Goal: Task Accomplishment & Management: Manage account settings

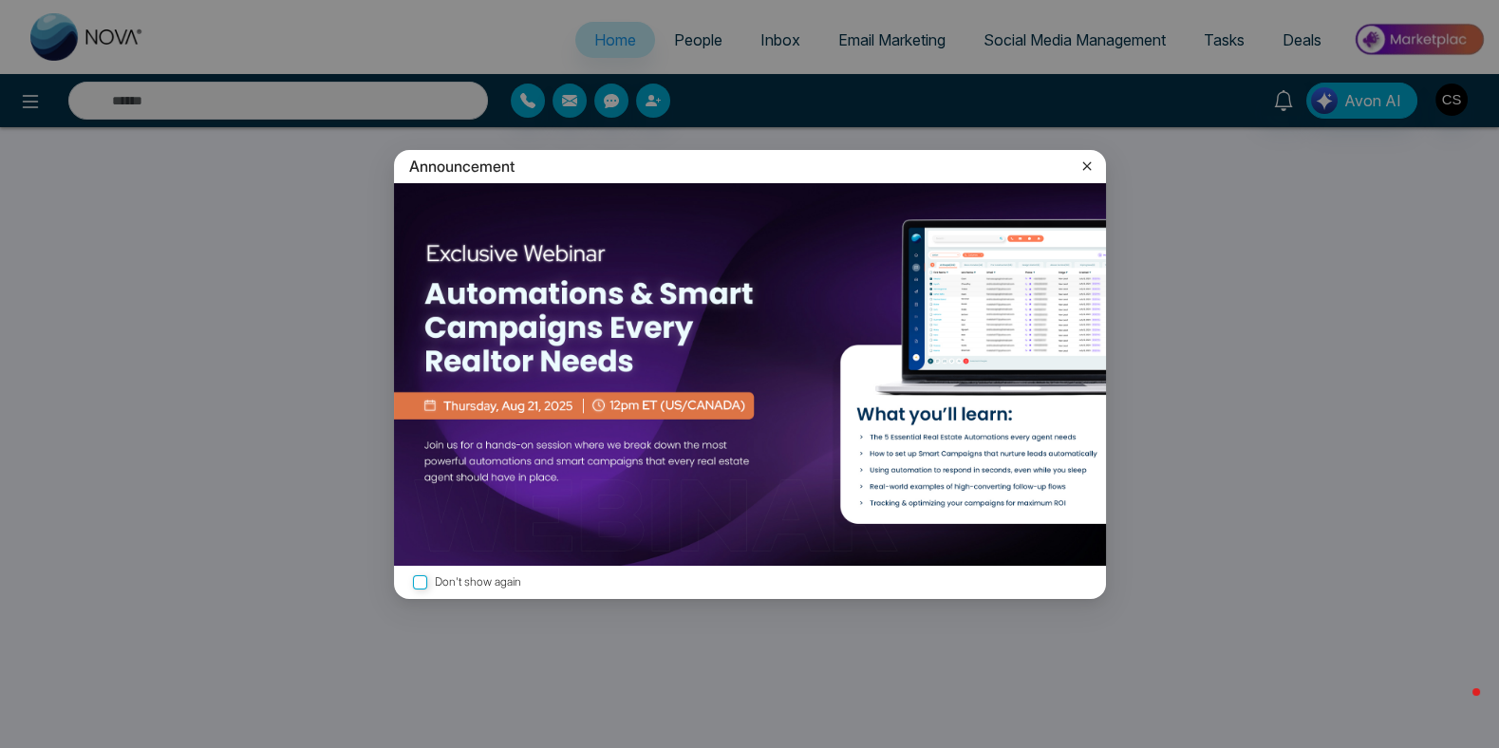
select select "*"
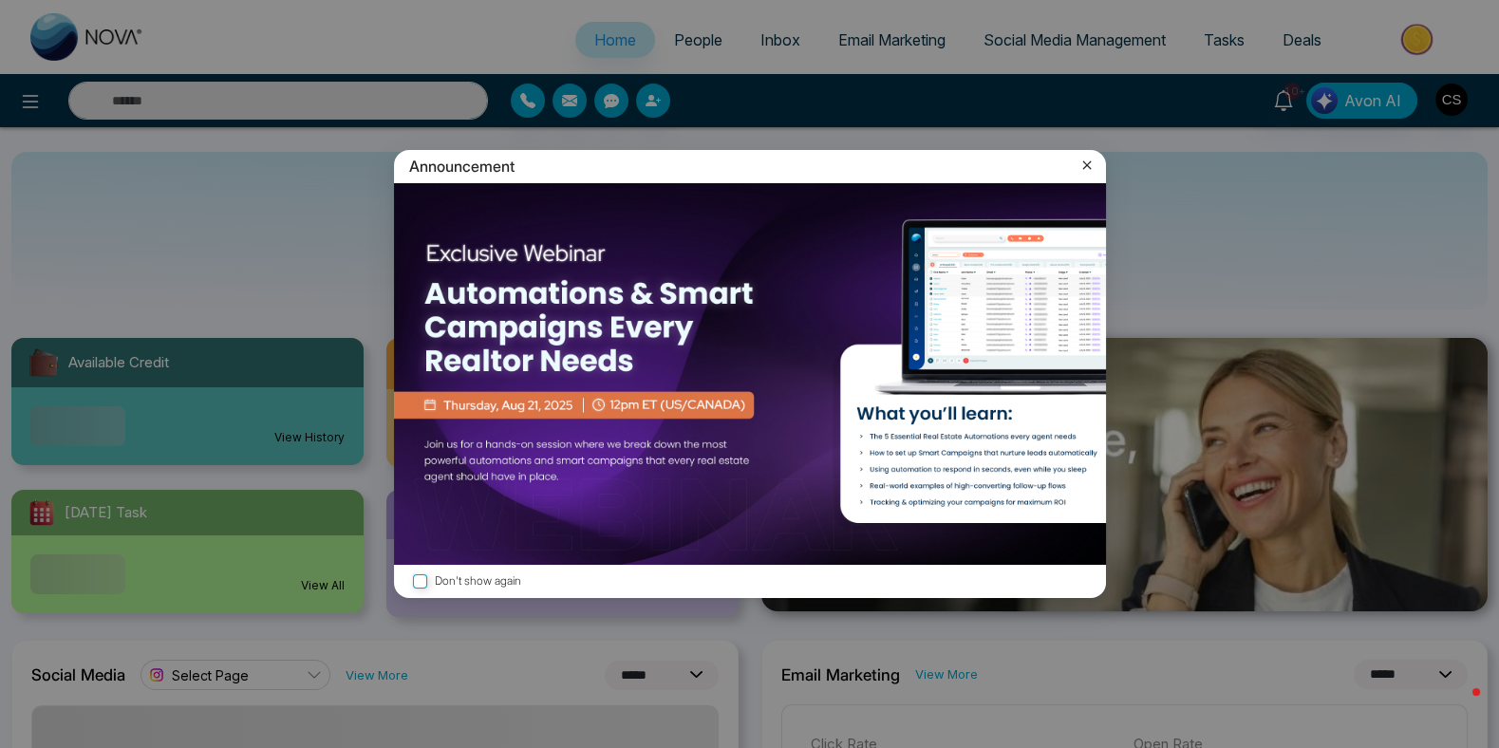
click at [1083, 159] on icon at bounding box center [1086, 165] width 19 height 19
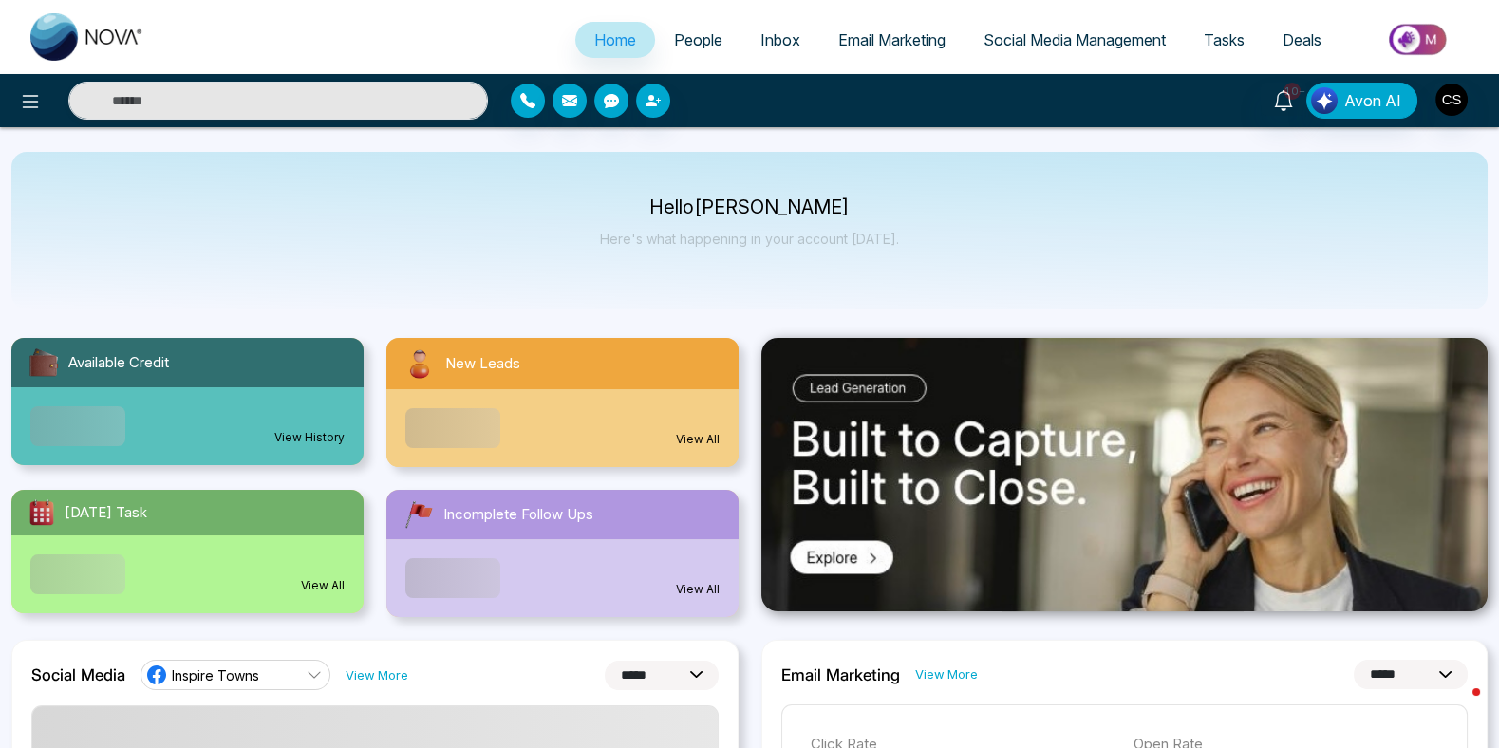
click at [706, 47] on span "People" at bounding box center [698, 39] width 48 height 19
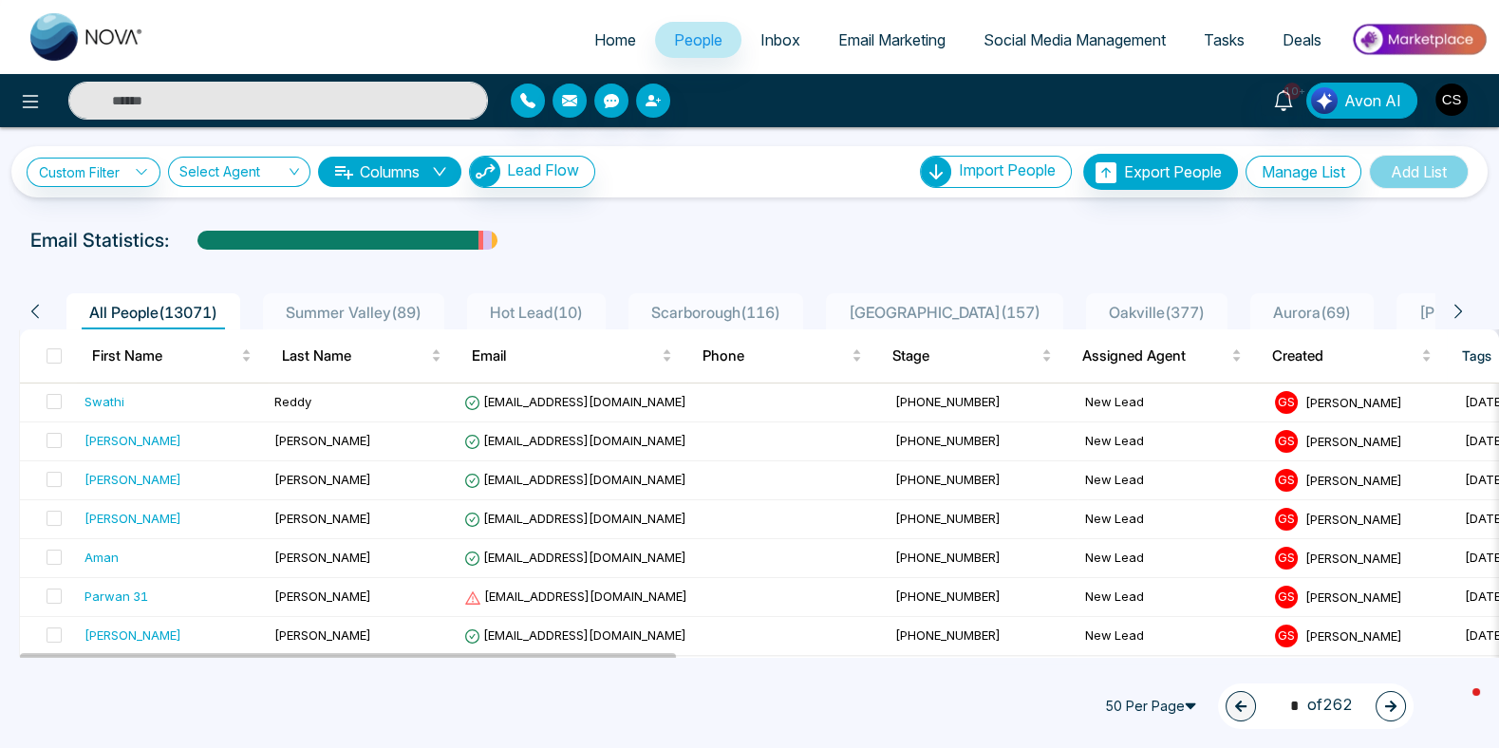
click at [407, 104] on input "text" at bounding box center [278, 101] width 420 height 38
type input "**********"
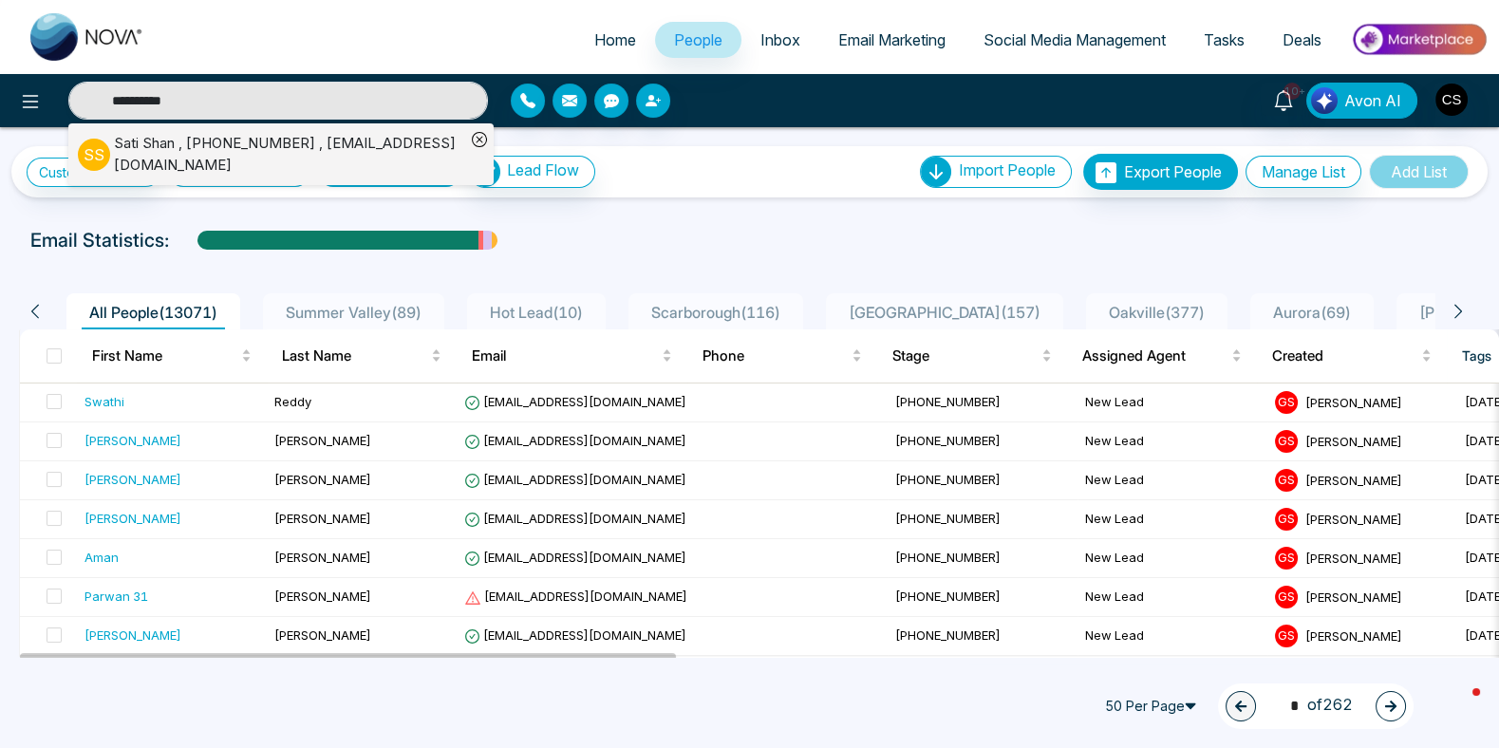
click at [308, 152] on div "[PERSON_NAME] , [PHONE_NUMBER] , [EMAIL_ADDRESS][DOMAIN_NAME]" at bounding box center [289, 154] width 351 height 43
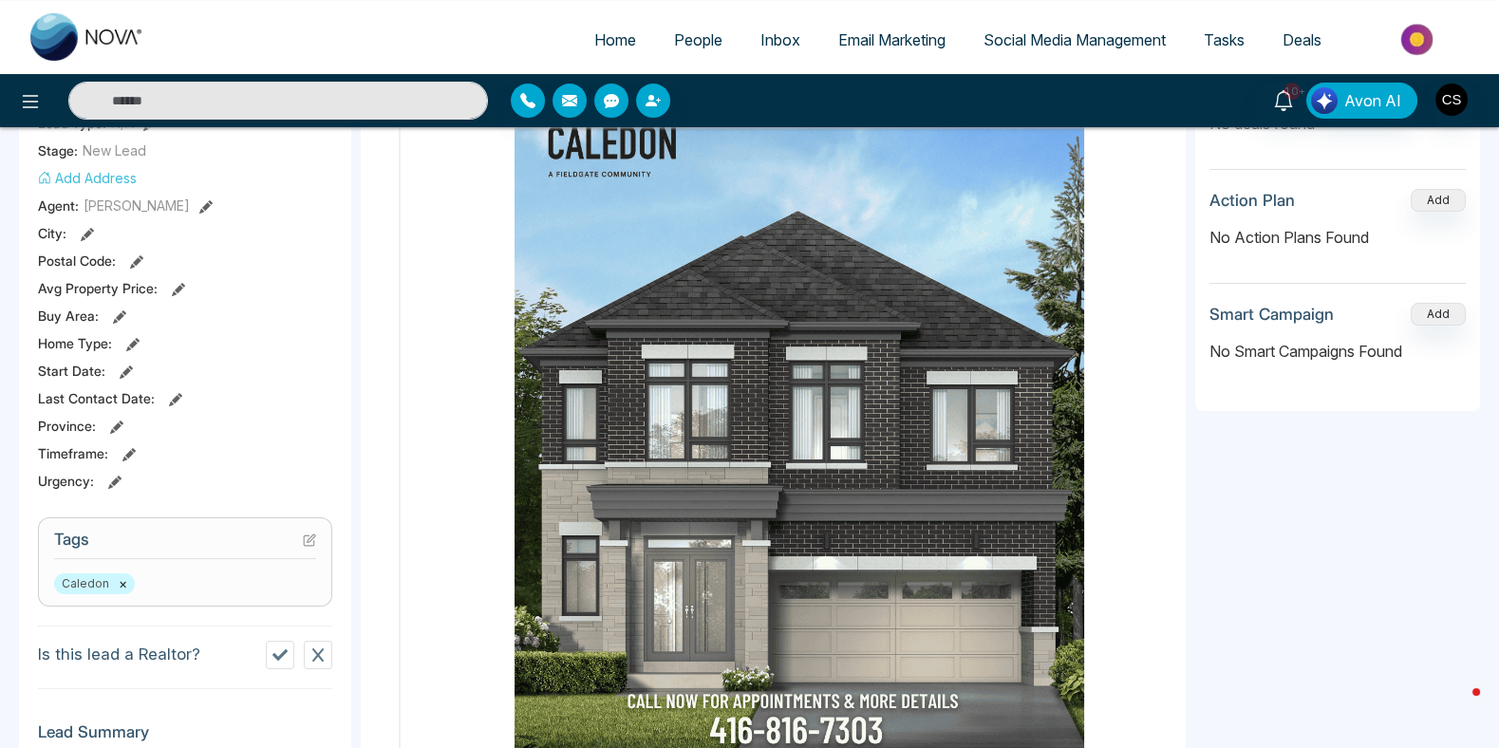
click at [217, 585] on div "Caledon ×" at bounding box center [185, 583] width 262 height 21
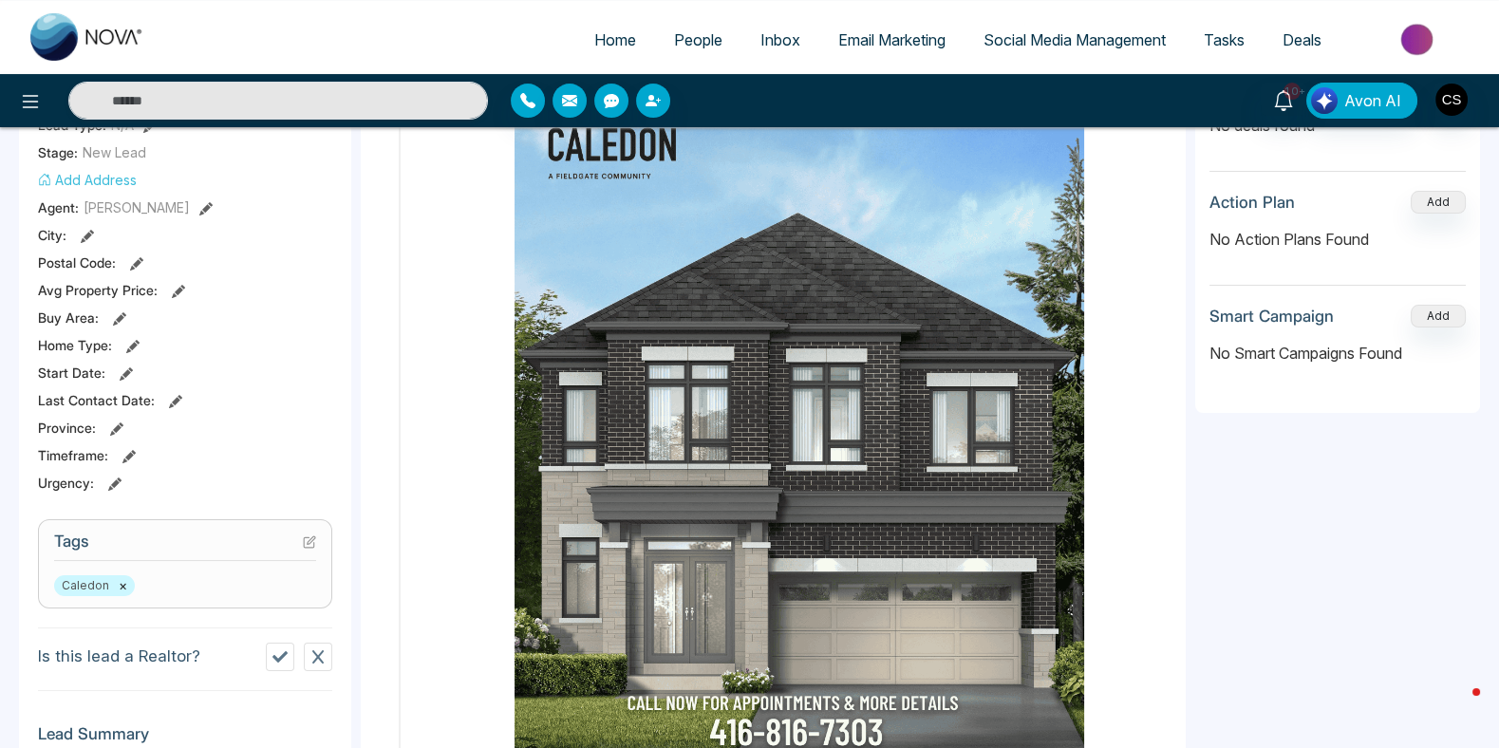
click at [213, 590] on div "Caledon ×" at bounding box center [185, 585] width 262 height 21
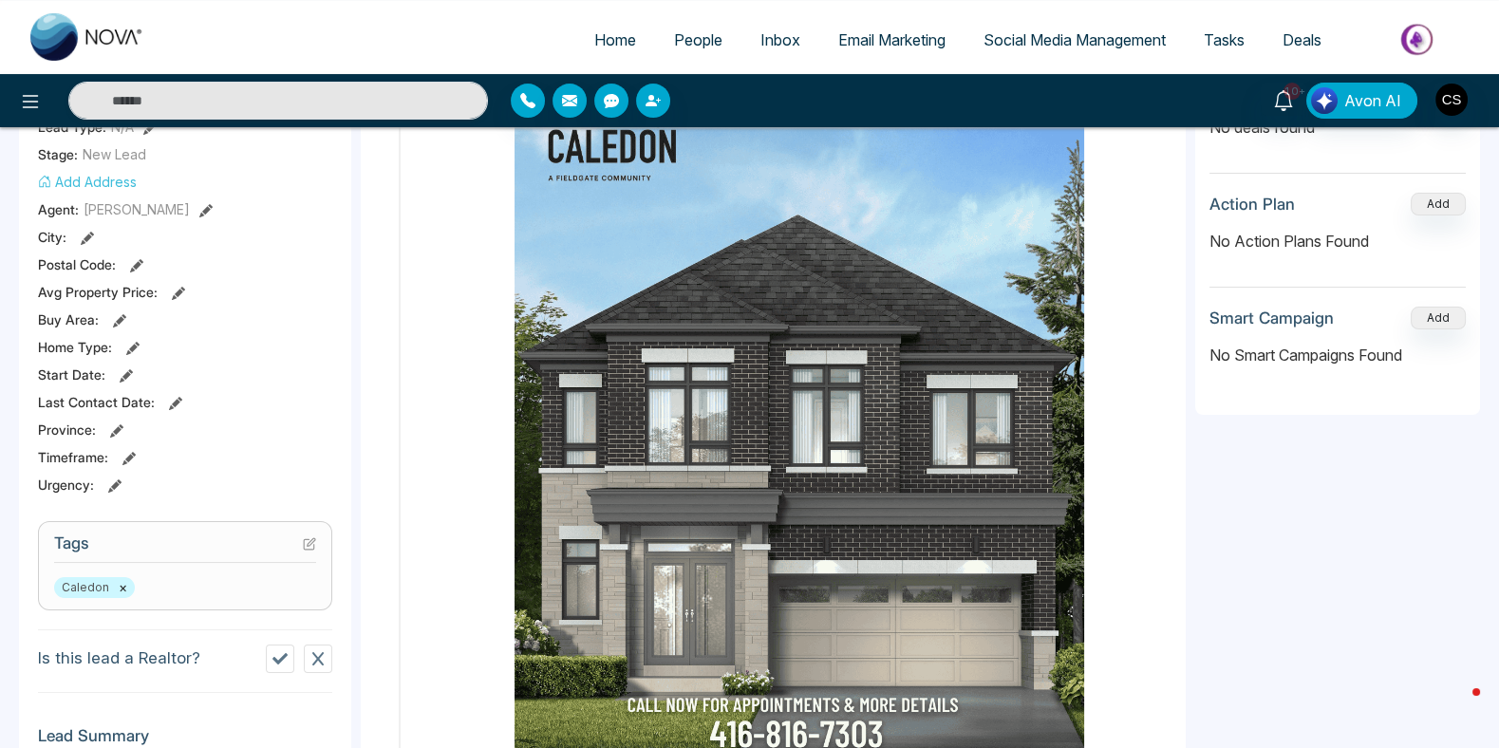
click at [308, 537] on icon at bounding box center [309, 543] width 13 height 13
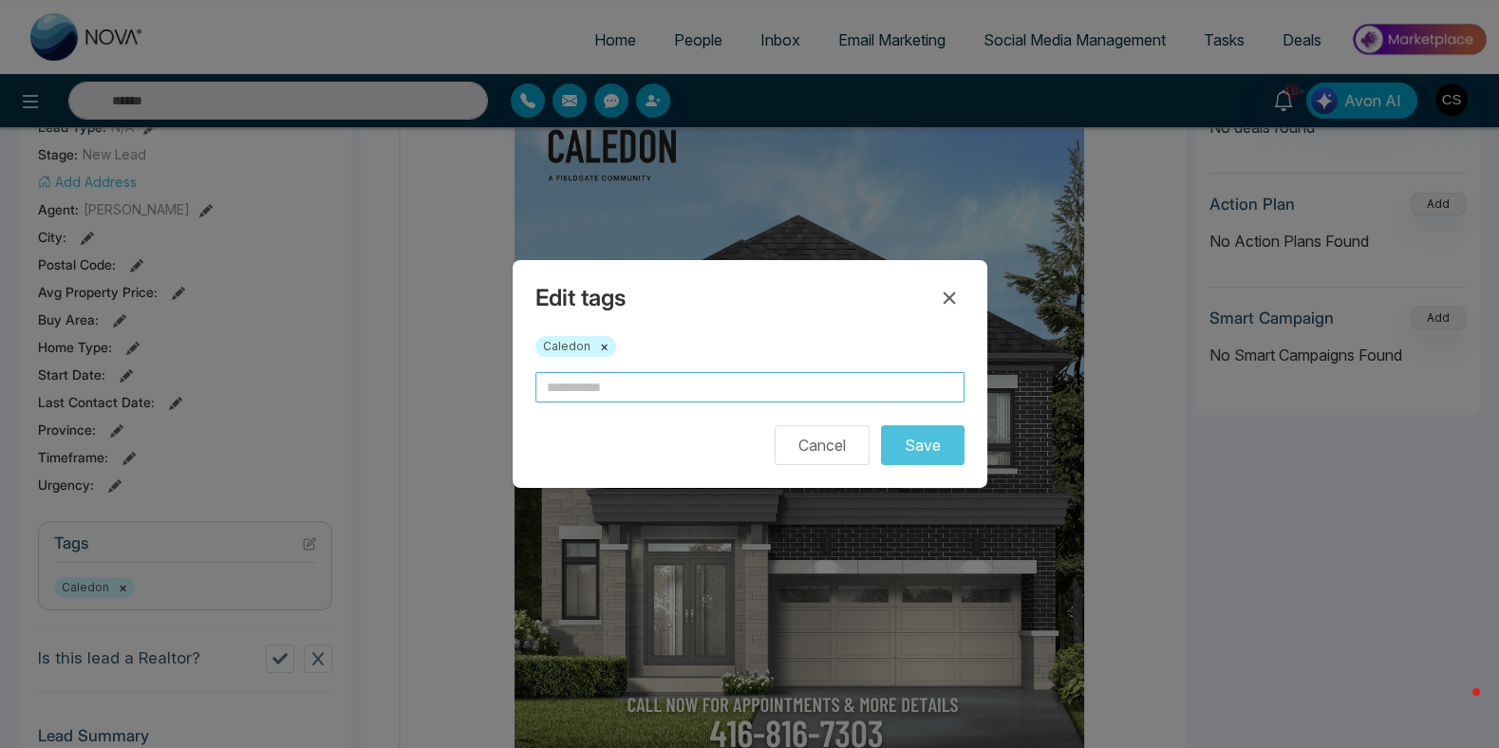
click at [625, 386] on input "text" at bounding box center [749, 387] width 429 height 30
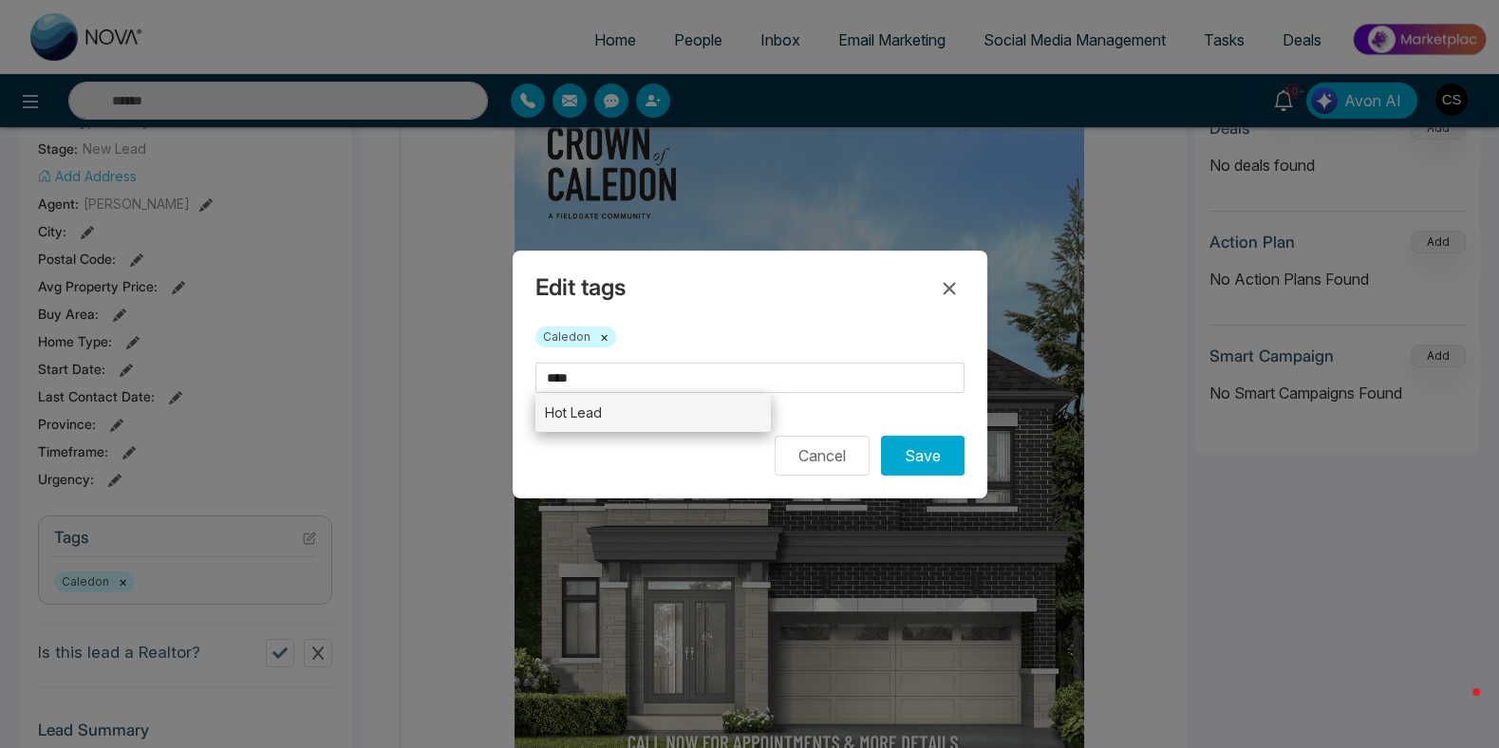
click at [630, 421] on li "Hot Lead" at bounding box center [653, 412] width 236 height 39
type input "********"
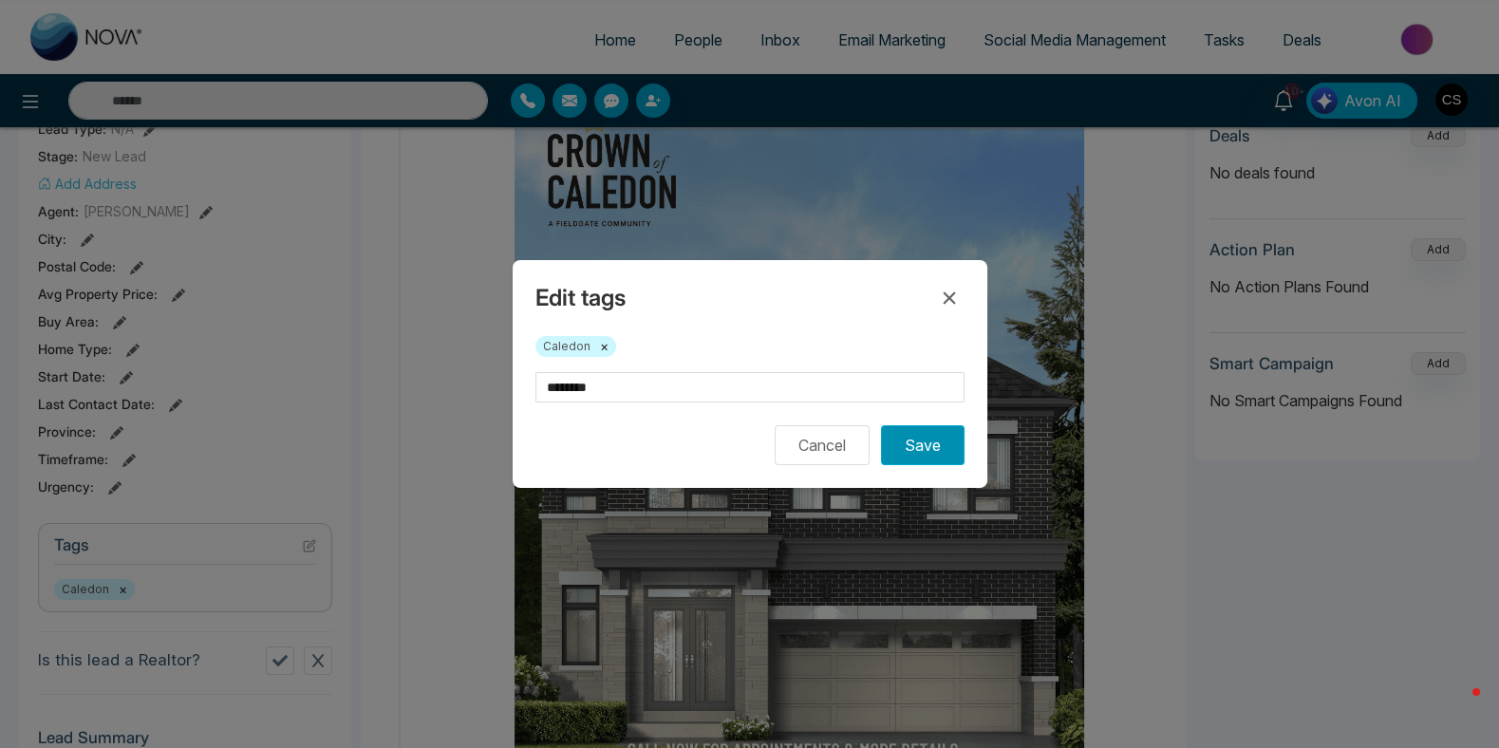
click at [945, 446] on button "Save" at bounding box center [923, 445] width 84 height 40
click at [945, 299] on icon at bounding box center [949, 298] width 23 height 23
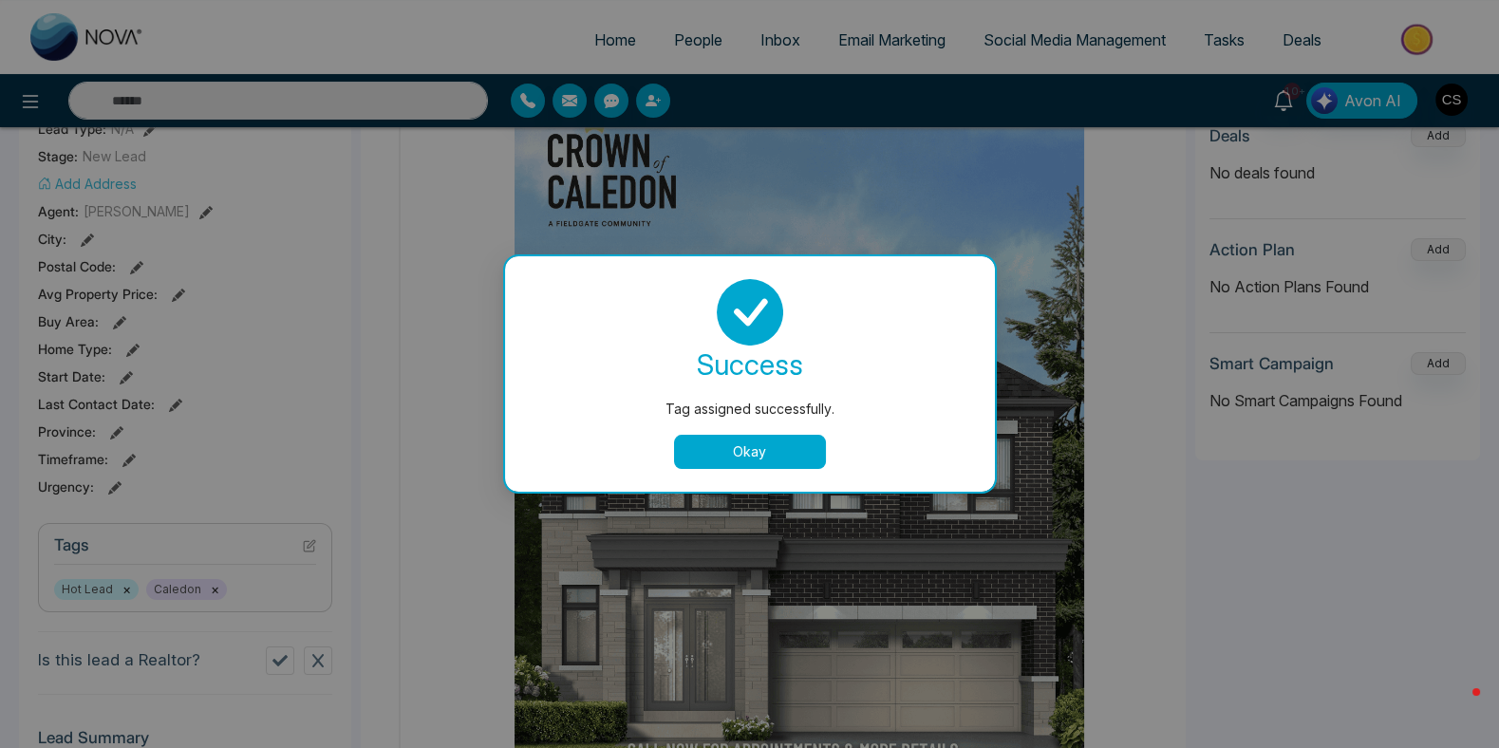
click at [721, 456] on button "Okay" at bounding box center [750, 452] width 152 height 34
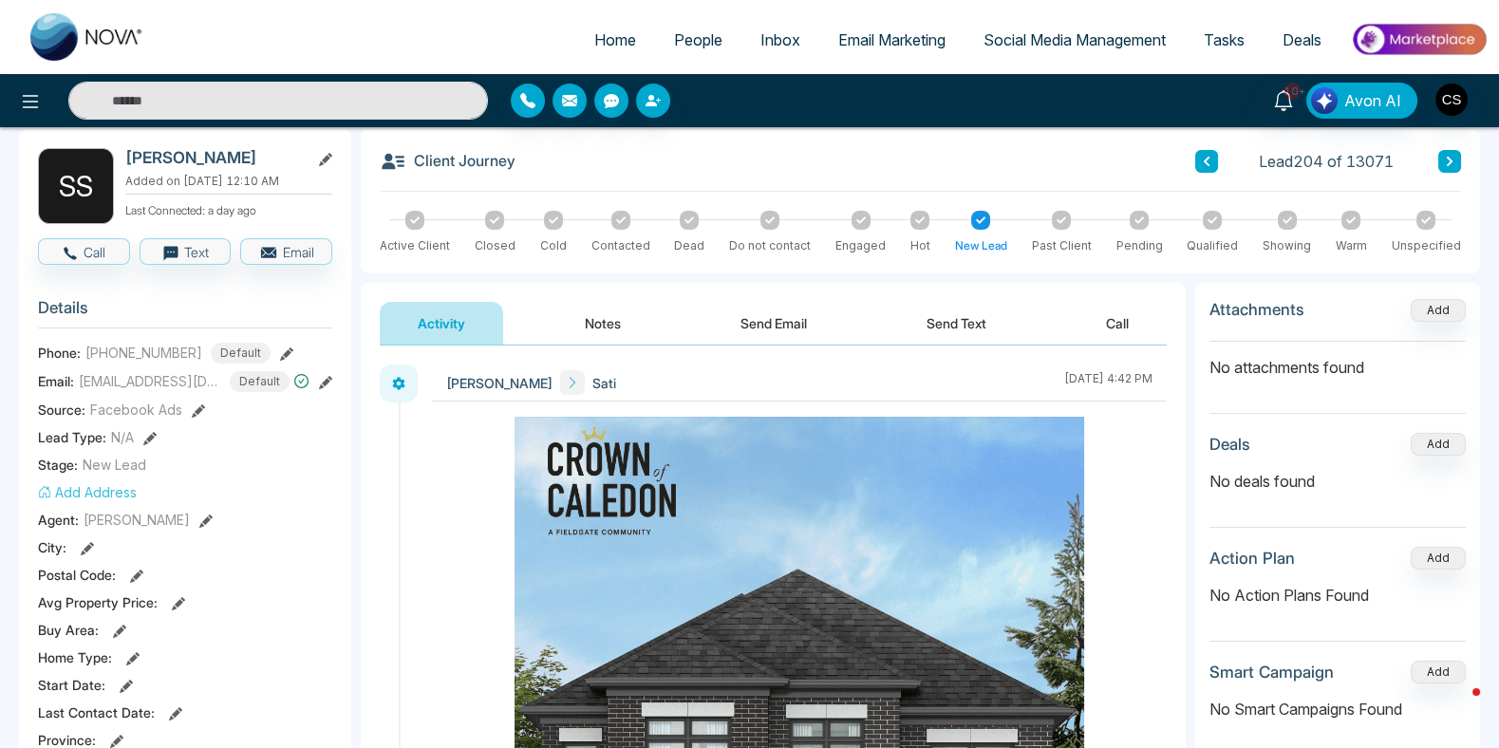
scroll to position [0, 0]
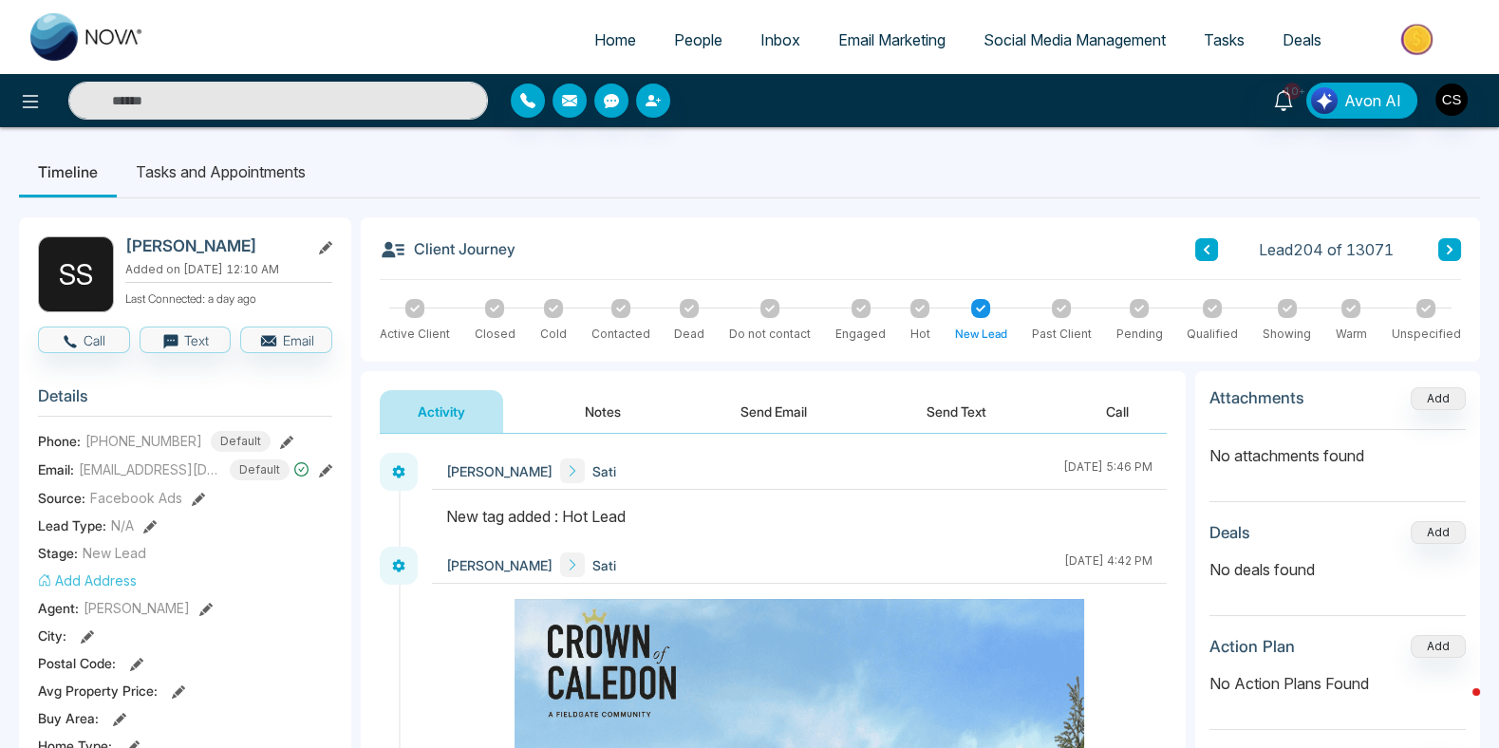
click at [112, 40] on img at bounding box center [87, 36] width 114 height 47
select select "*"
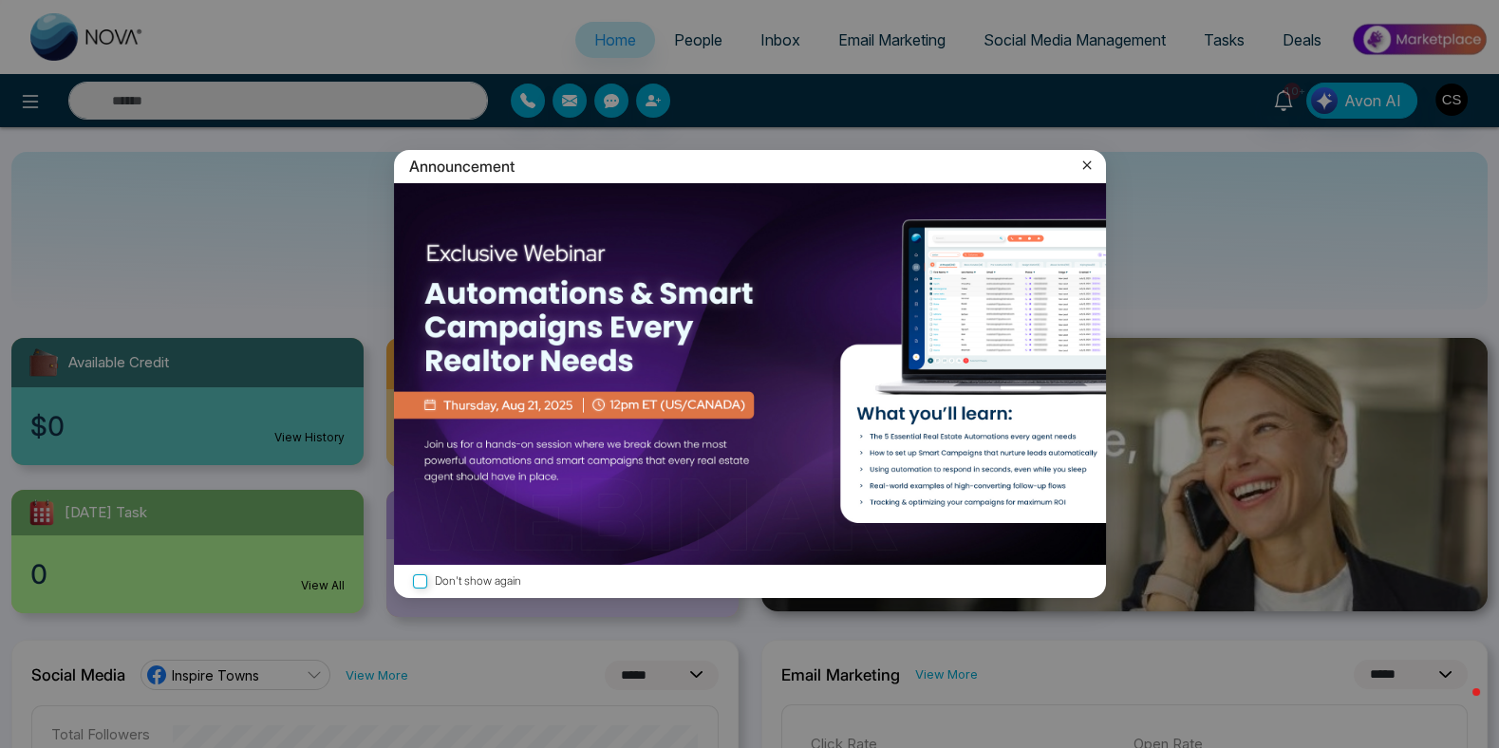
click at [1091, 168] on icon at bounding box center [1086, 165] width 19 height 19
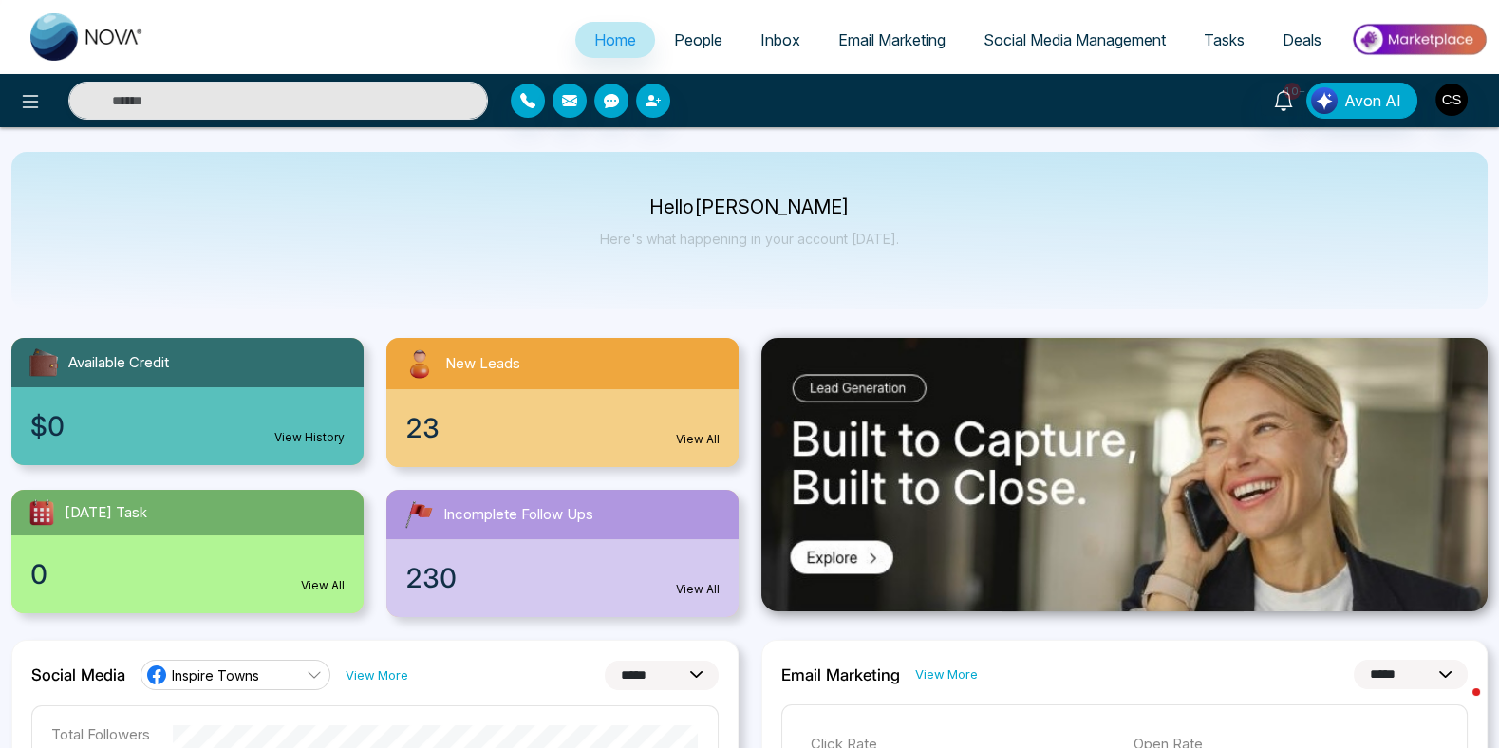
click at [675, 41] on span "People" at bounding box center [698, 39] width 48 height 19
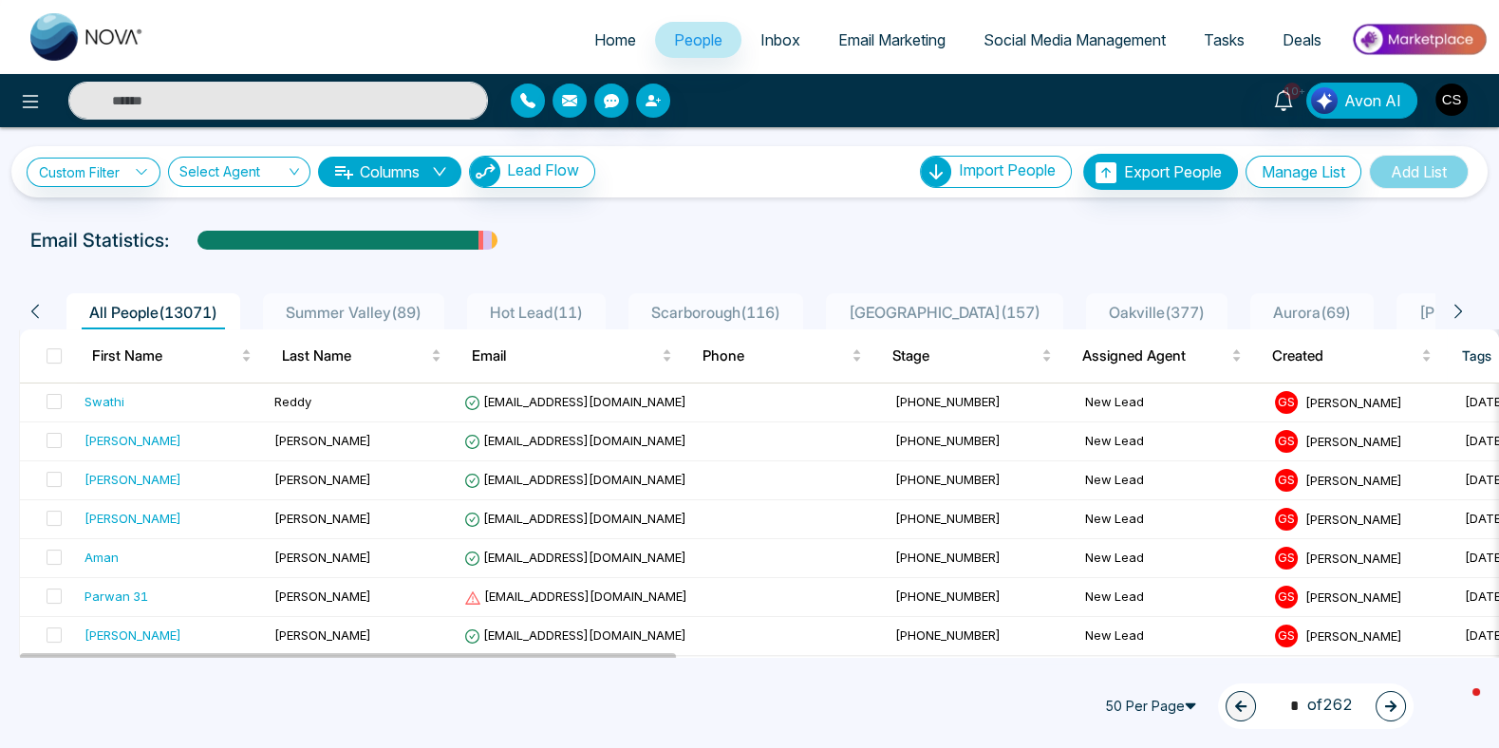
click at [685, 46] on span "People" at bounding box center [698, 39] width 48 height 19
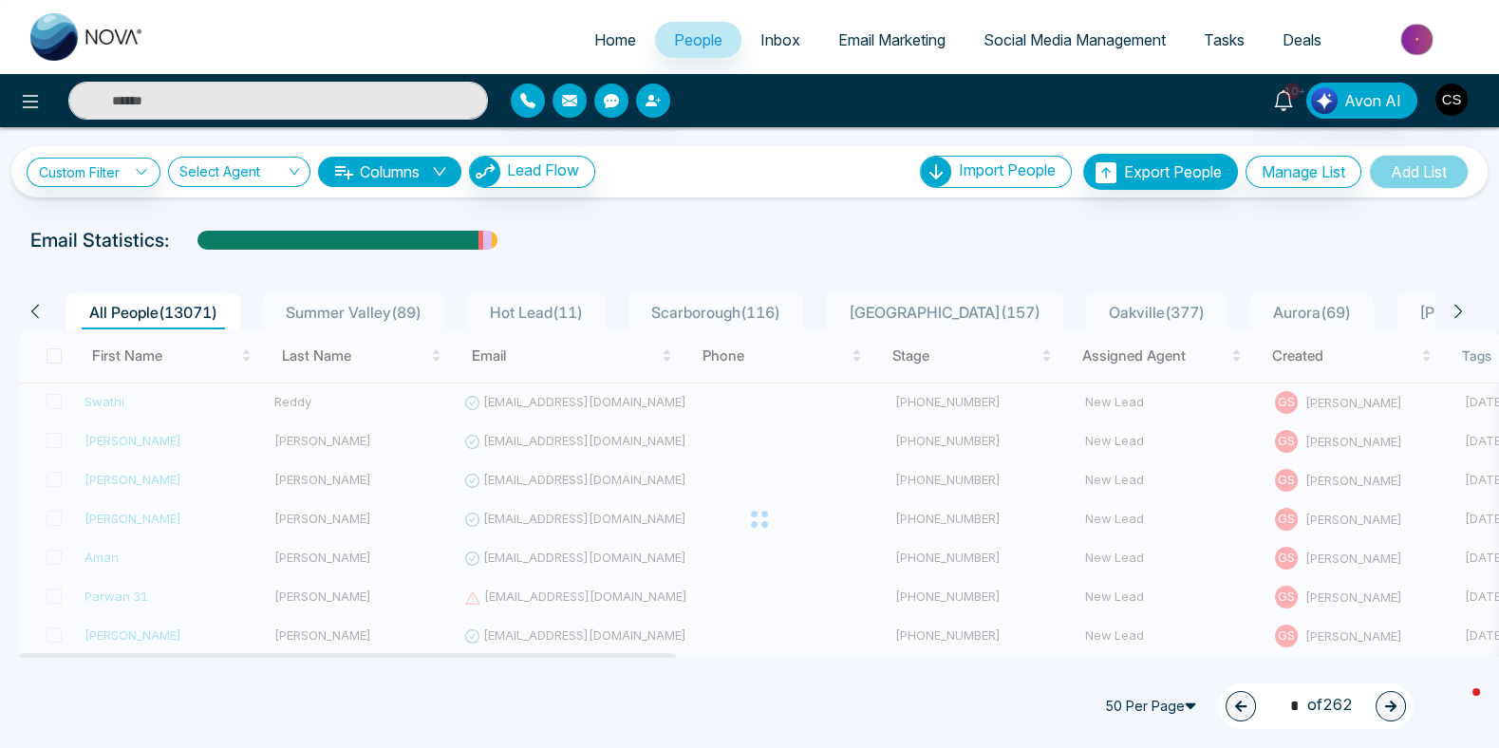
click at [594, 47] on span "Home" at bounding box center [615, 39] width 42 height 19
select select "*"
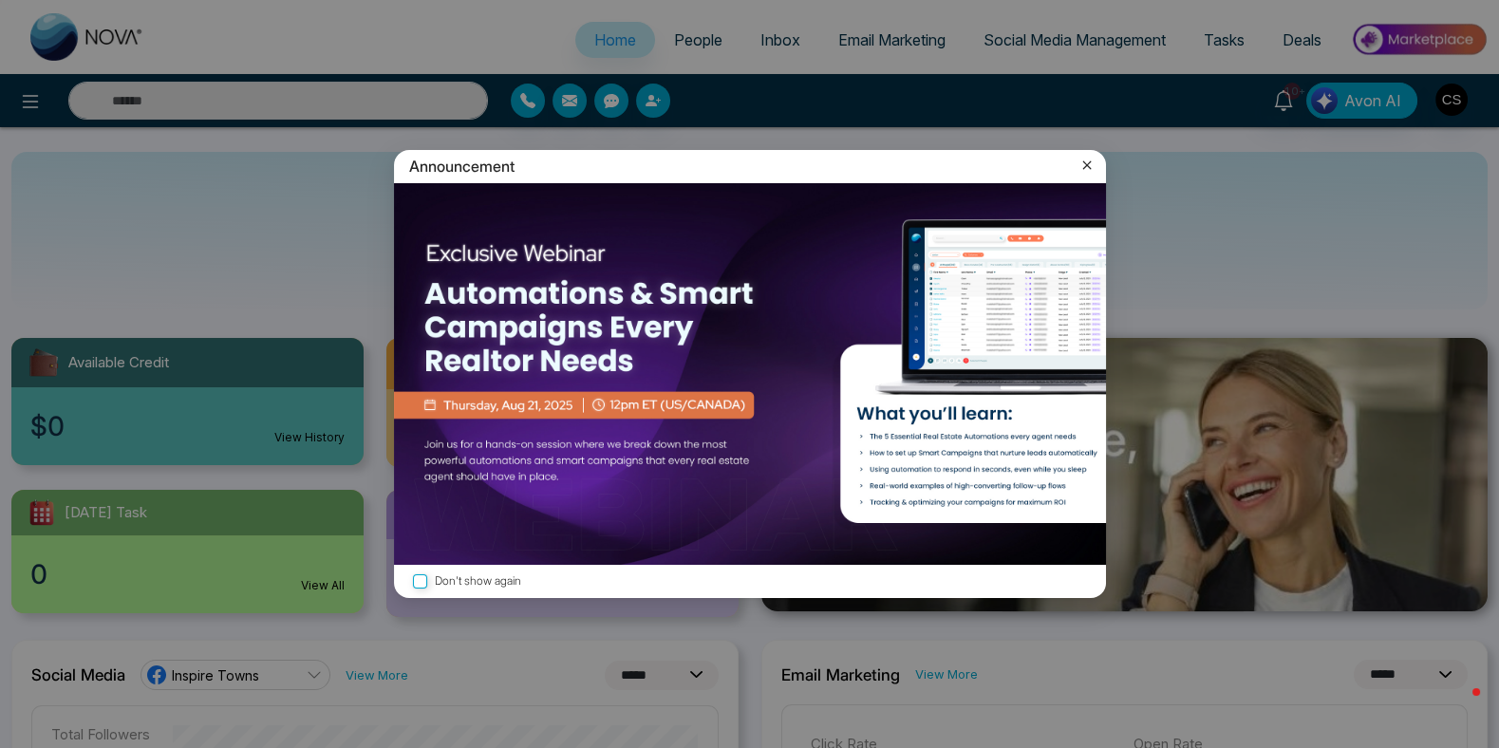
click at [1085, 168] on icon at bounding box center [1086, 165] width 19 height 19
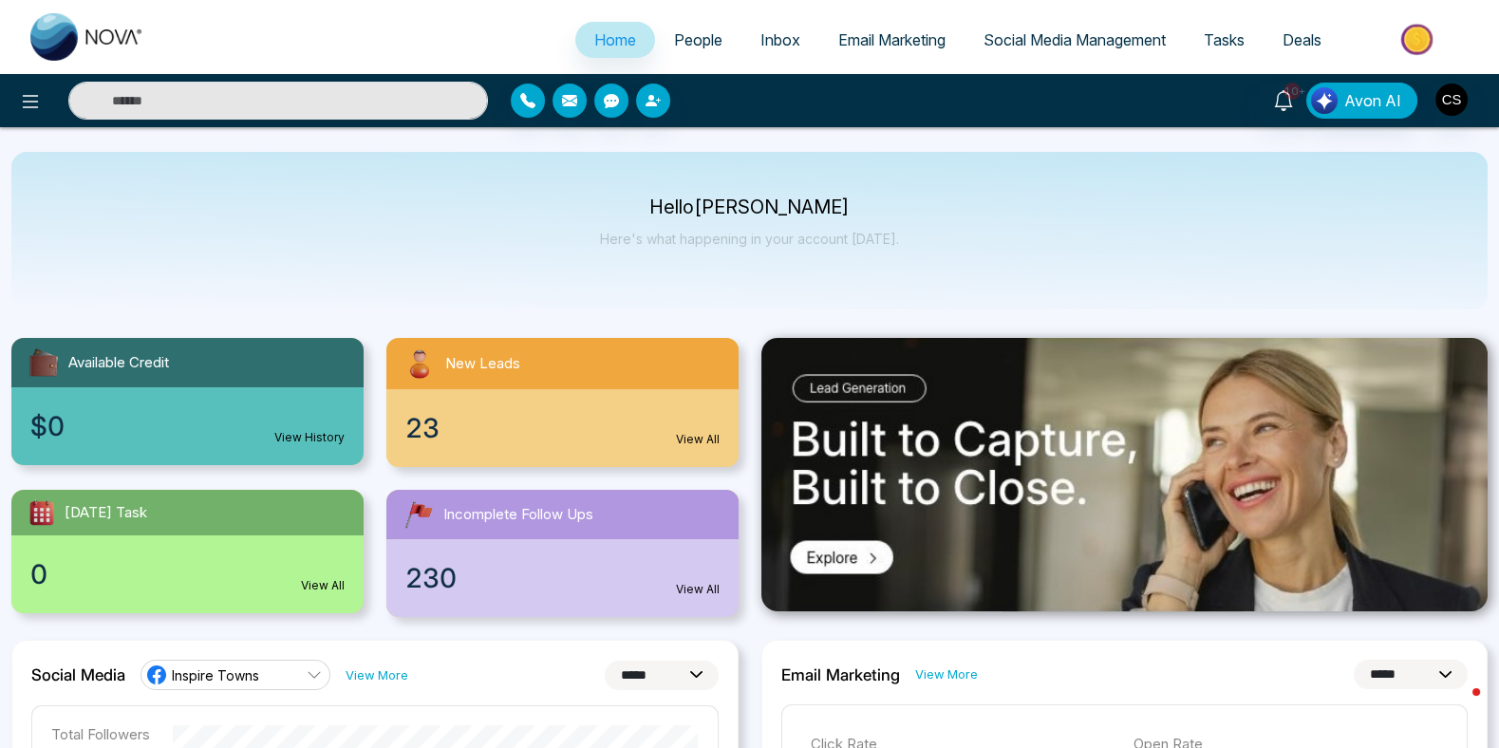
click at [692, 48] on span "People" at bounding box center [698, 39] width 48 height 19
